Goal: Communication & Community: Answer question/provide support

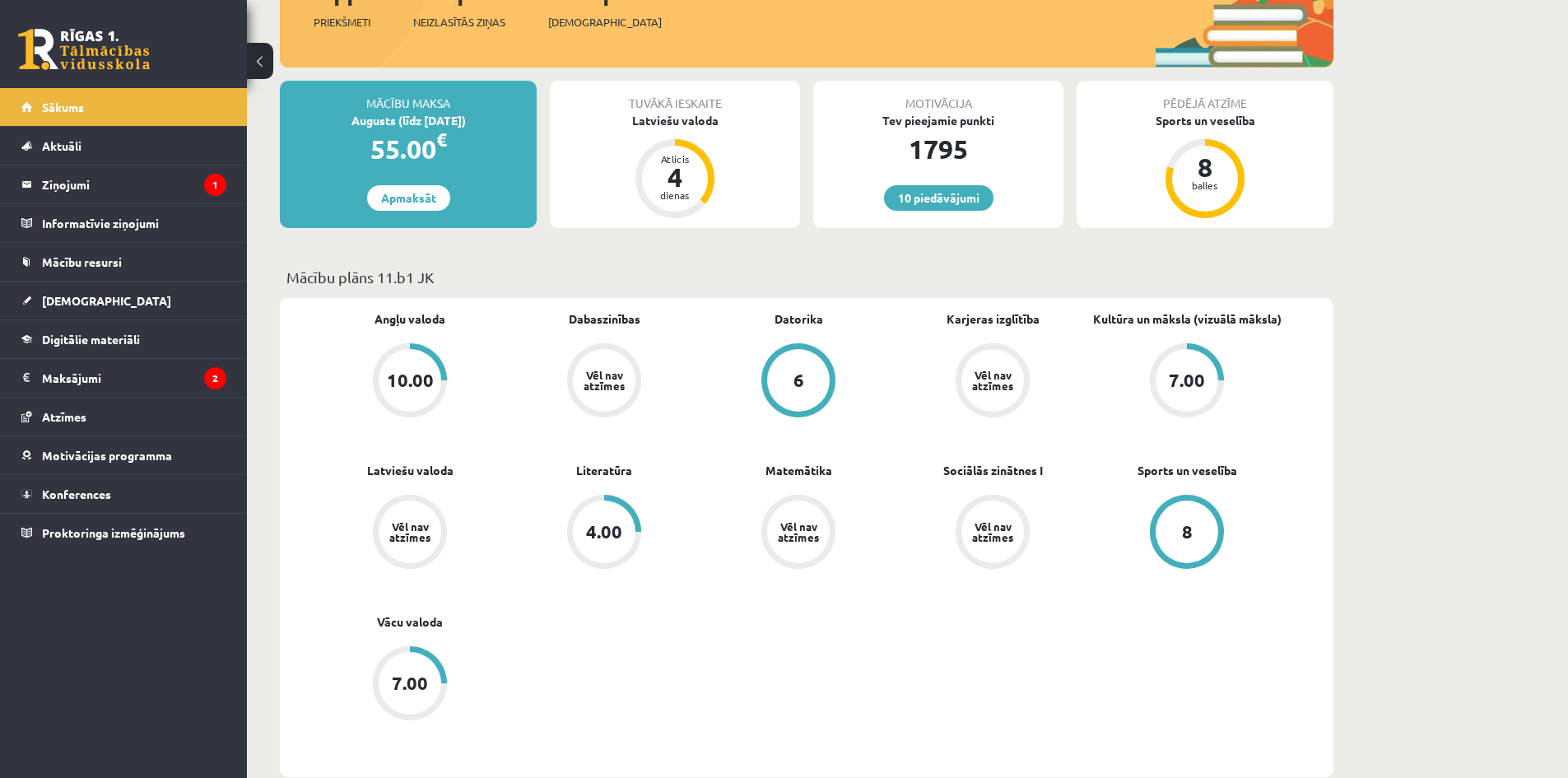
scroll to position [247, 0]
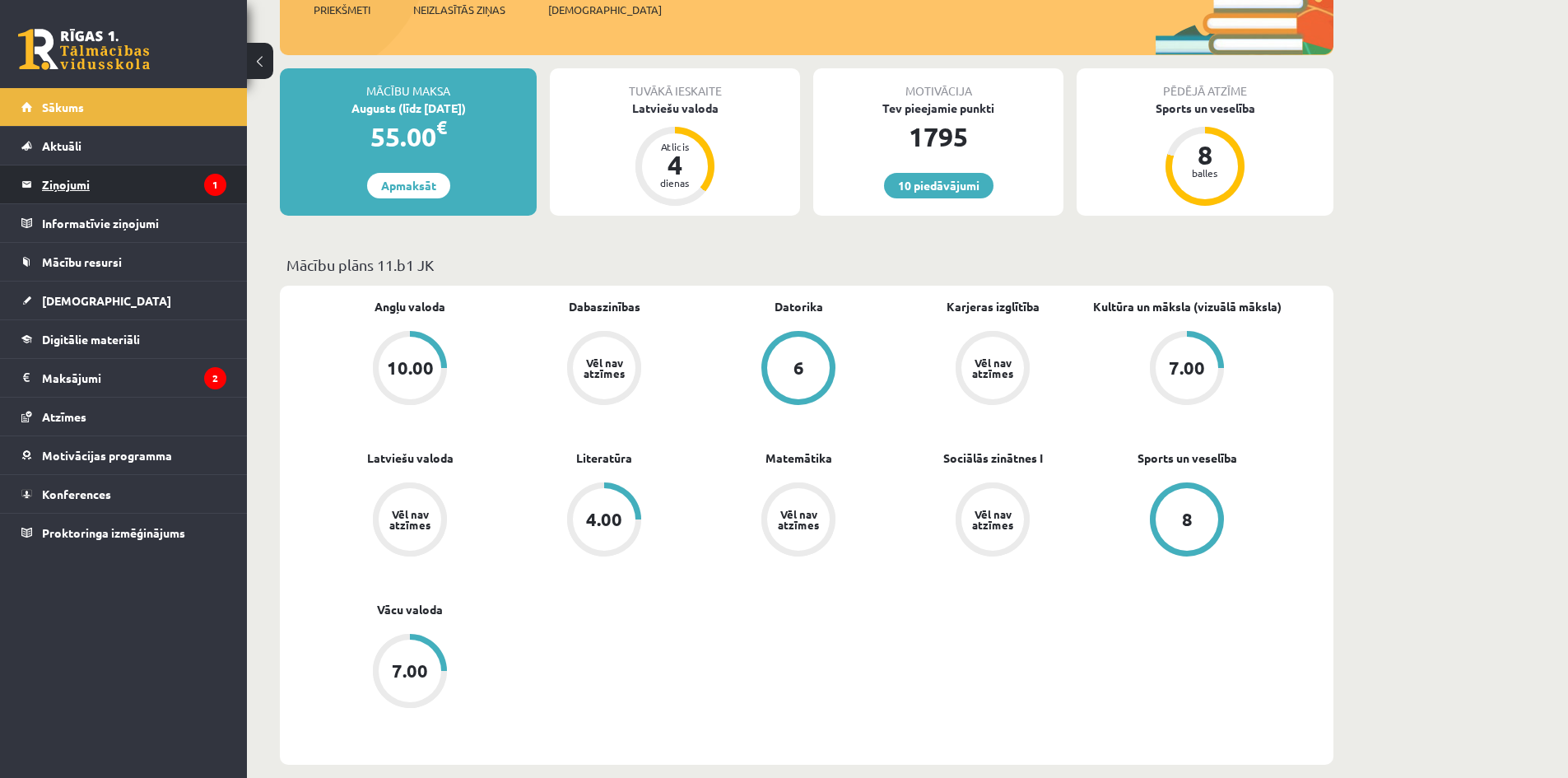
click at [83, 175] on legend "Ziņojumi 1" at bounding box center [134, 184] width 185 height 38
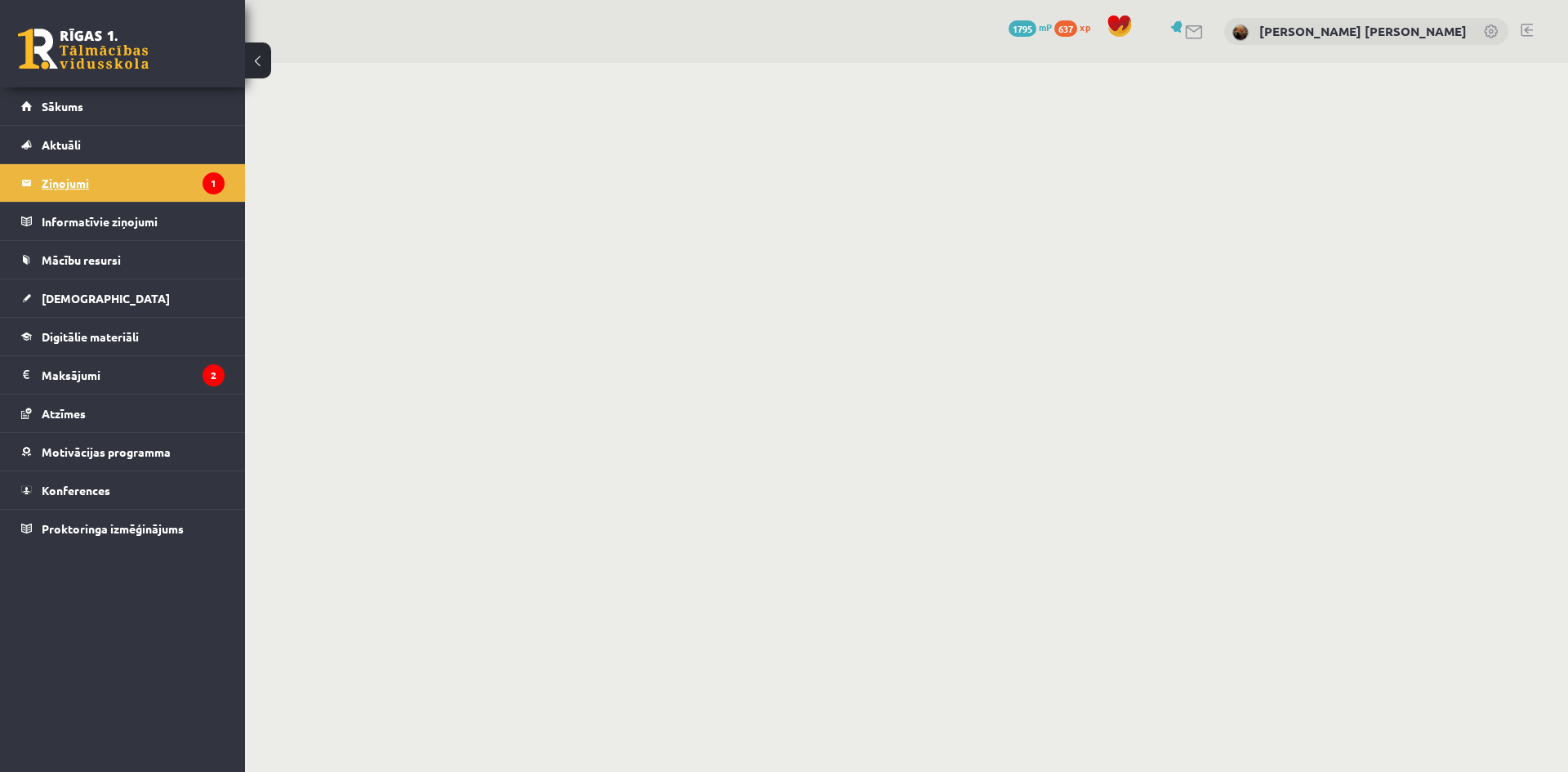
click at [83, 174] on legend "Ziņojumi 1" at bounding box center [133, 183] width 183 height 38
click at [83, 175] on legend "Ziņojumi 1" at bounding box center [133, 183] width 183 height 38
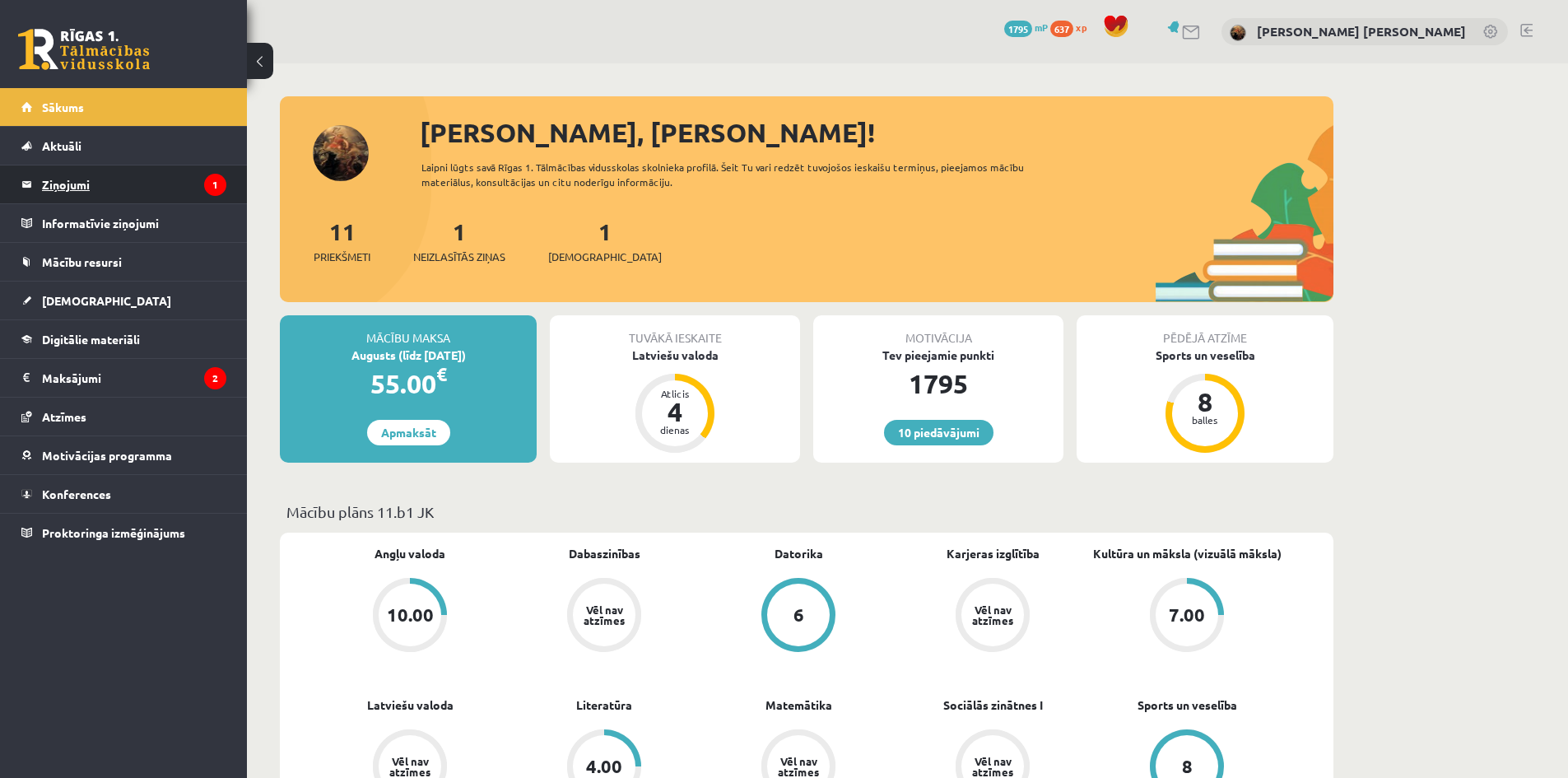
click at [132, 193] on legend "Ziņojumi 1" at bounding box center [134, 184] width 185 height 38
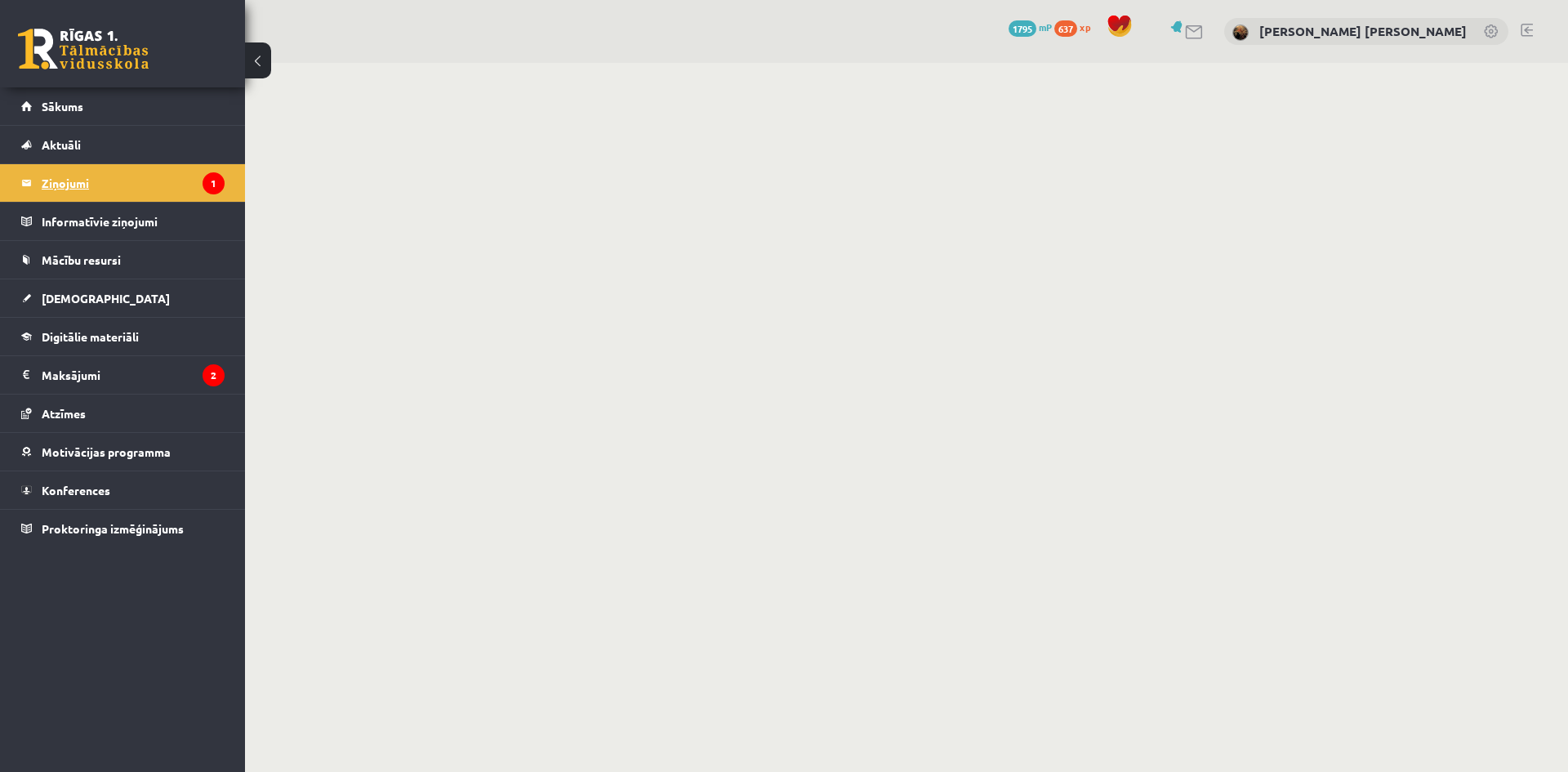
click at [68, 186] on legend "Ziņojumi 1" at bounding box center [133, 183] width 183 height 38
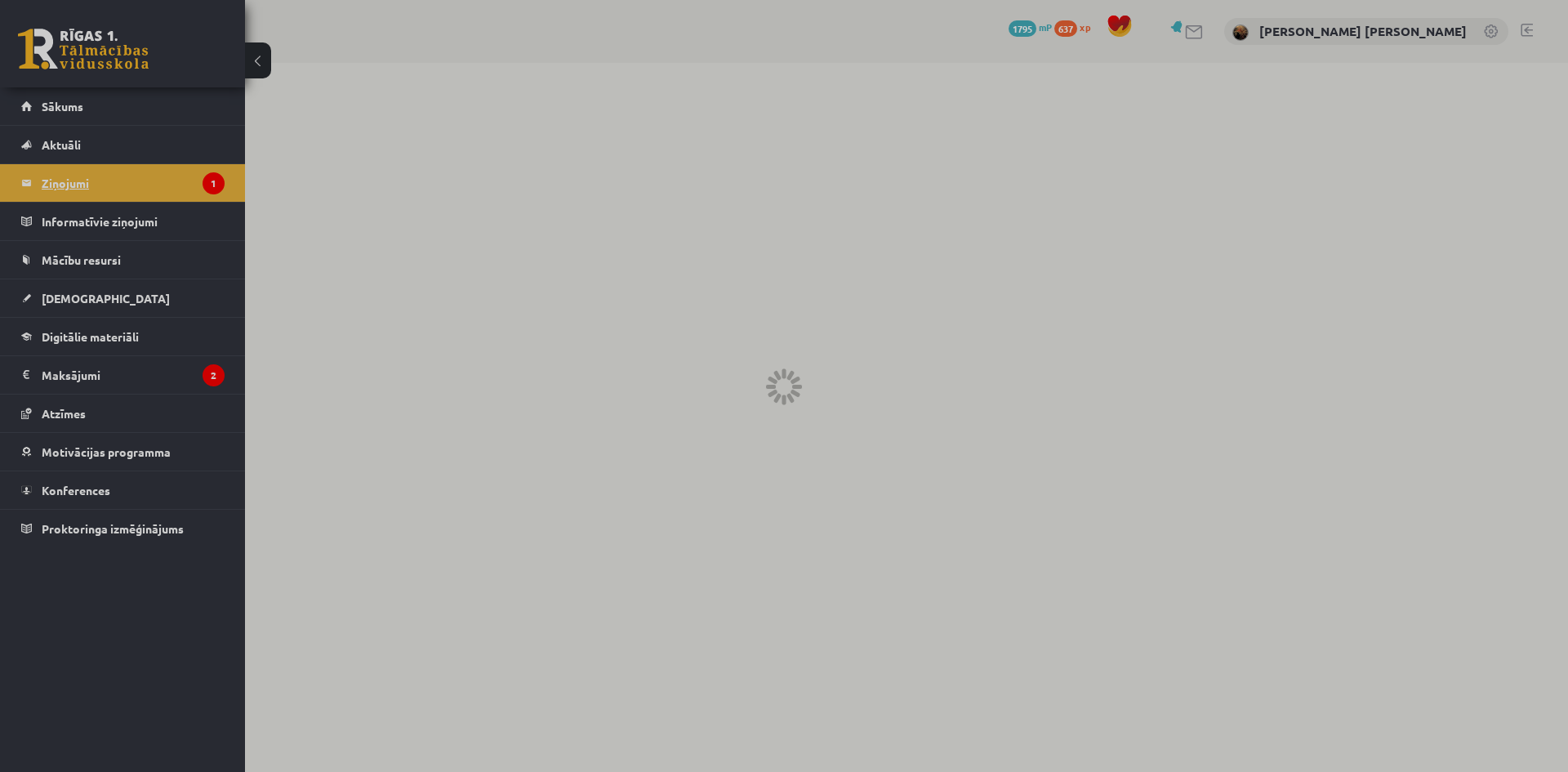
click at [68, 186] on div at bounding box center [784, 386] width 1568 height 772
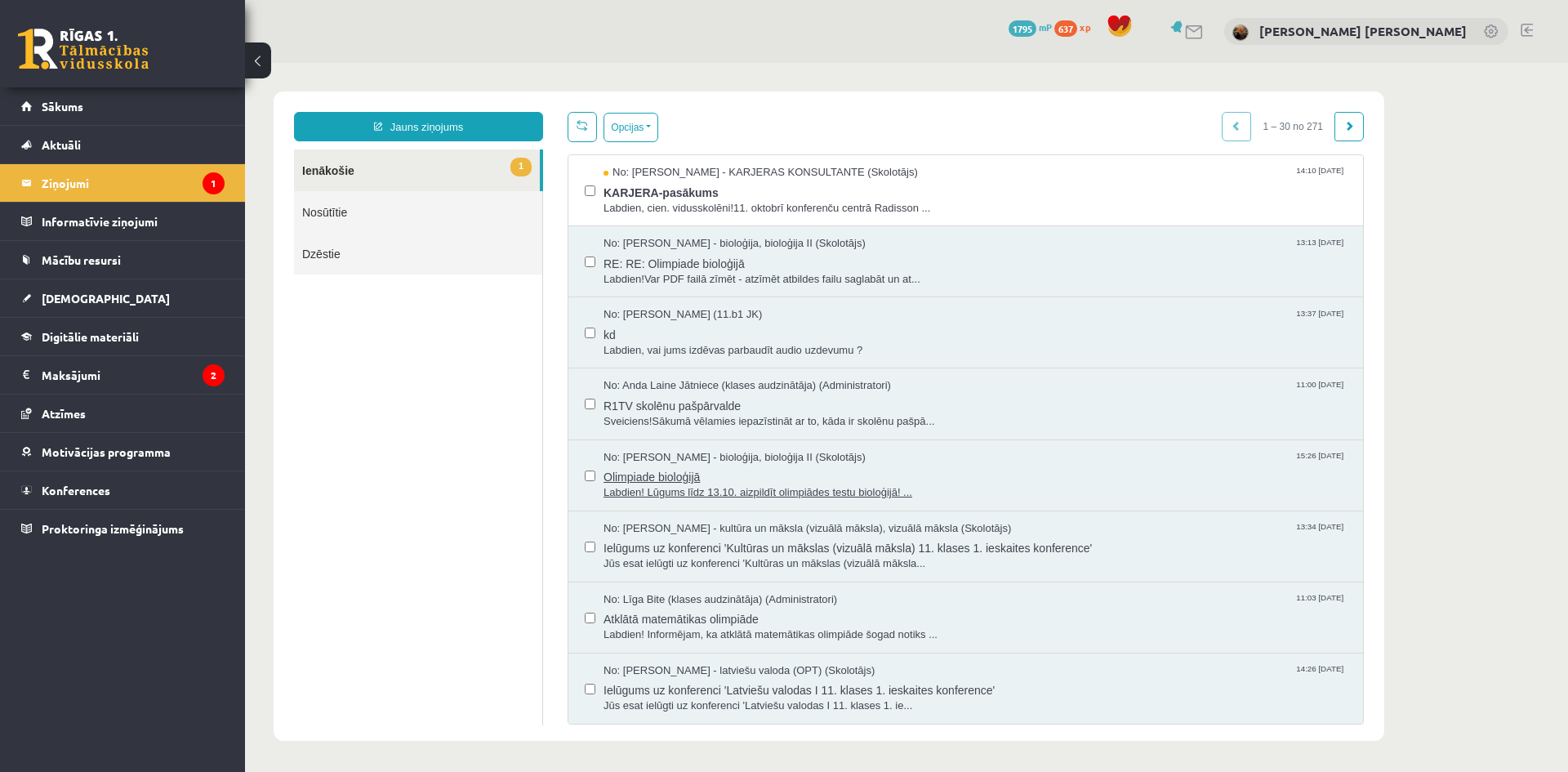
click at [687, 496] on span "Labdien! Lūgums līdz 13.10. aizpildīt olimpiādes testu bioloģijā! ..." at bounding box center [975, 493] width 743 height 15
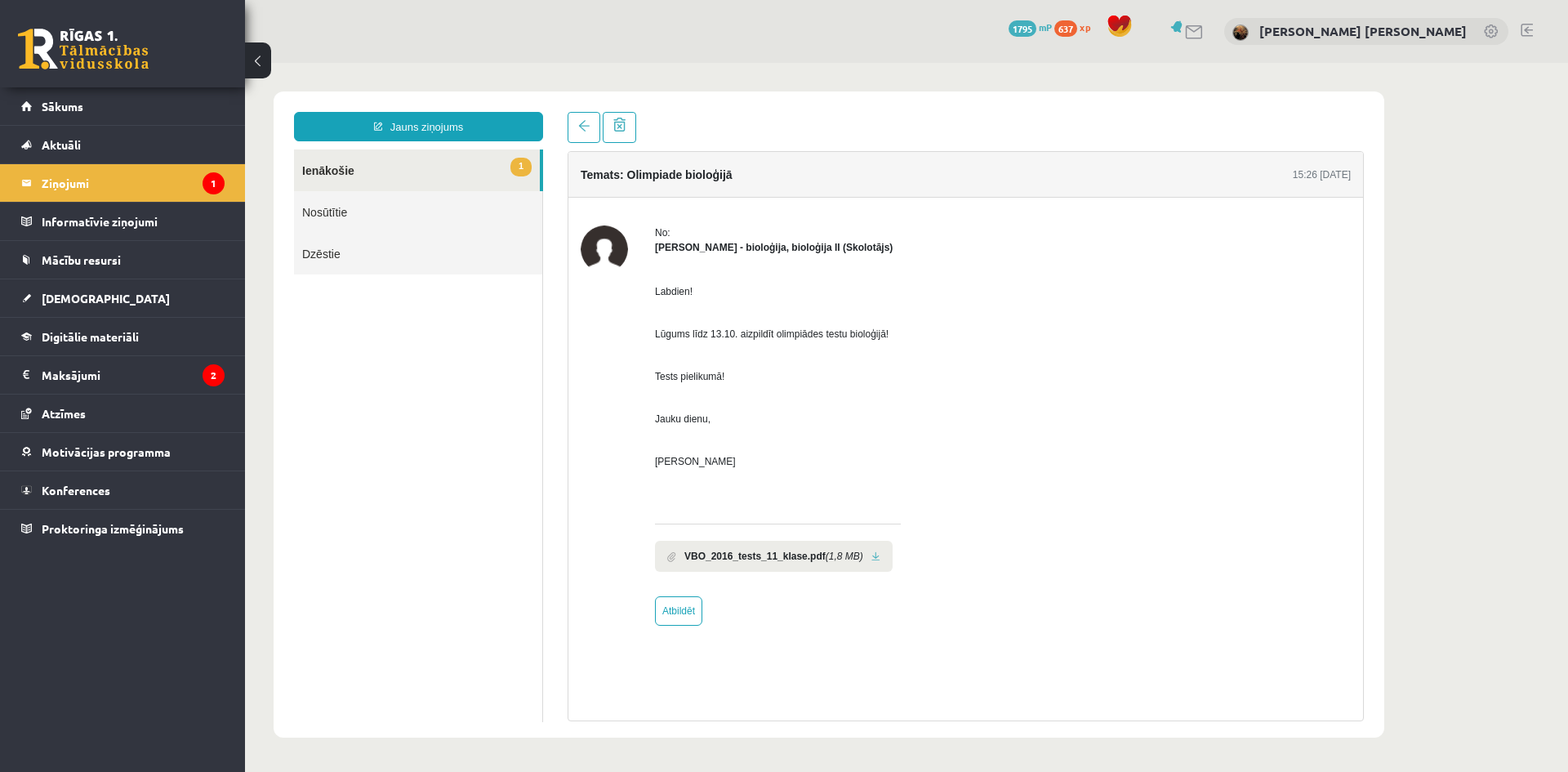
click at [871, 555] on link at bounding box center [876, 556] width 9 height 10
